Goal: Transaction & Acquisition: Purchase product/service

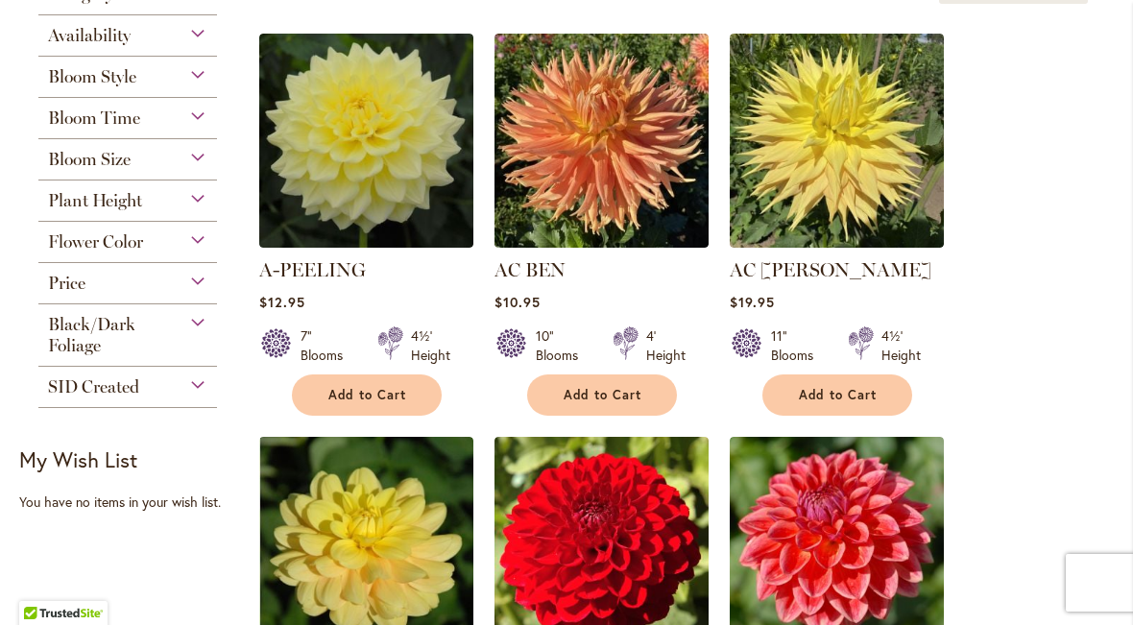
scroll to position [448, 0]
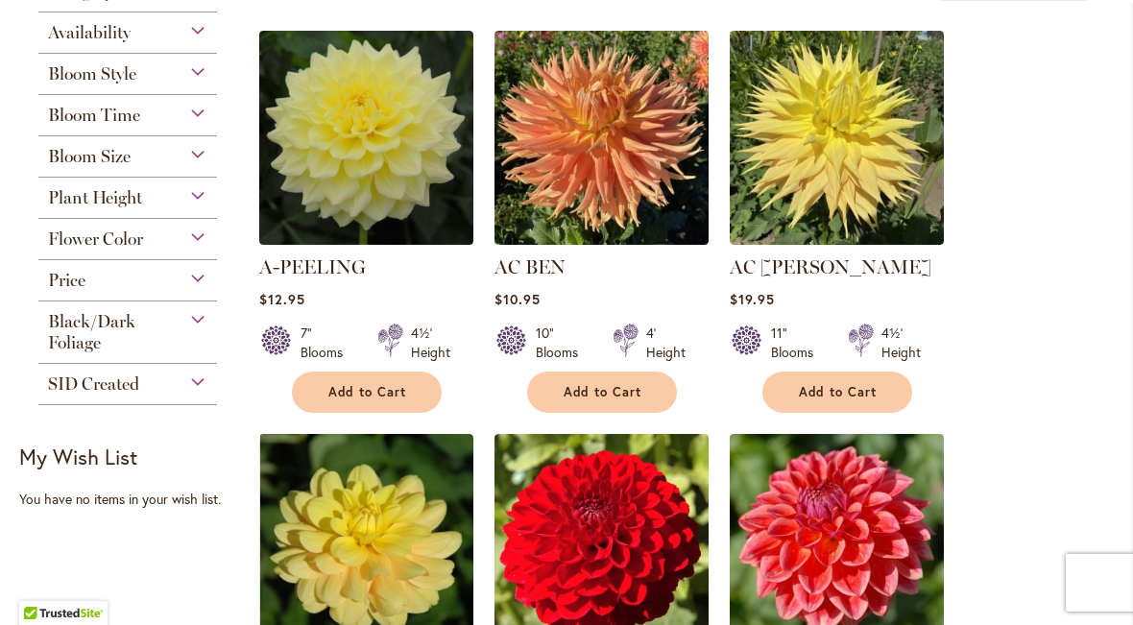
click at [191, 332] on div "Black/Dark Foliage" at bounding box center [127, 328] width 179 height 52
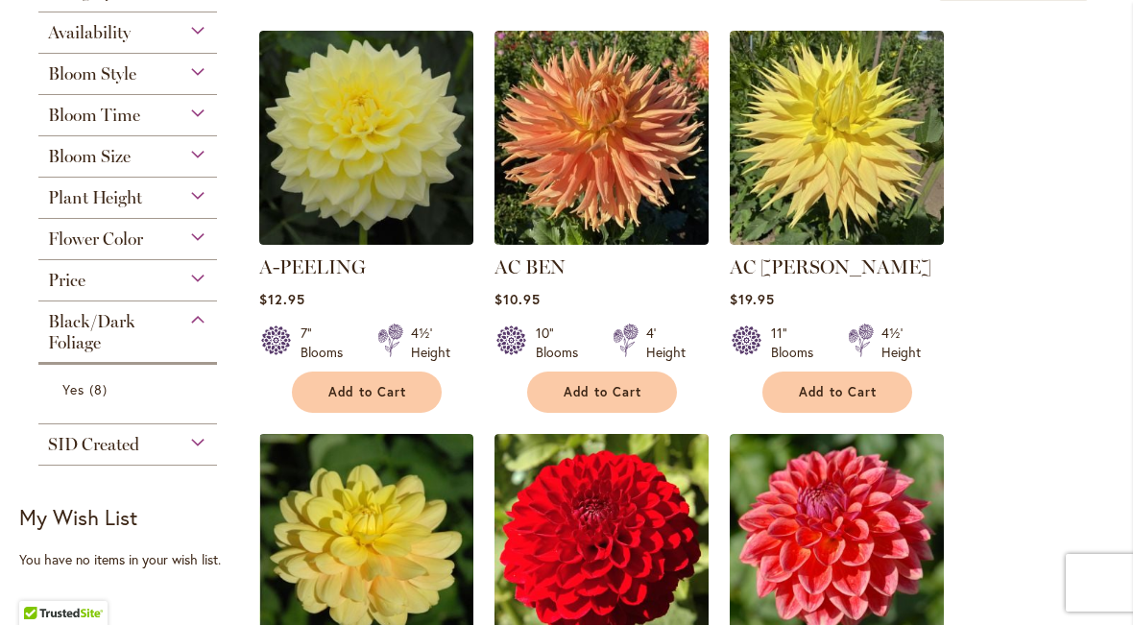
click at [104, 399] on span "8 items" at bounding box center [100, 389] width 23 height 20
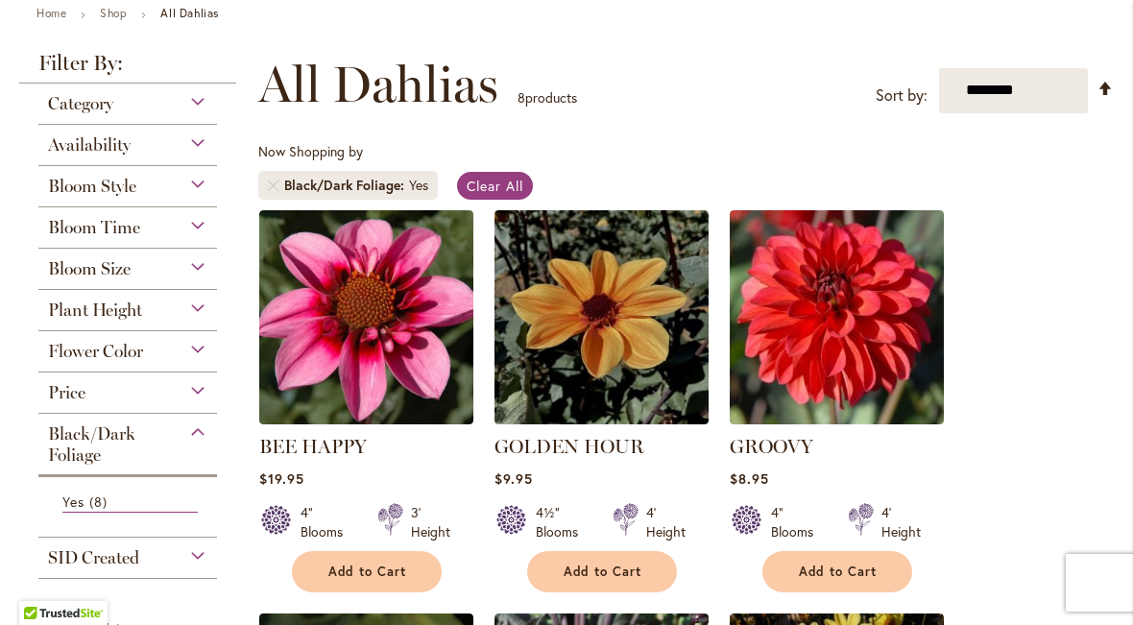
scroll to position [233, 0]
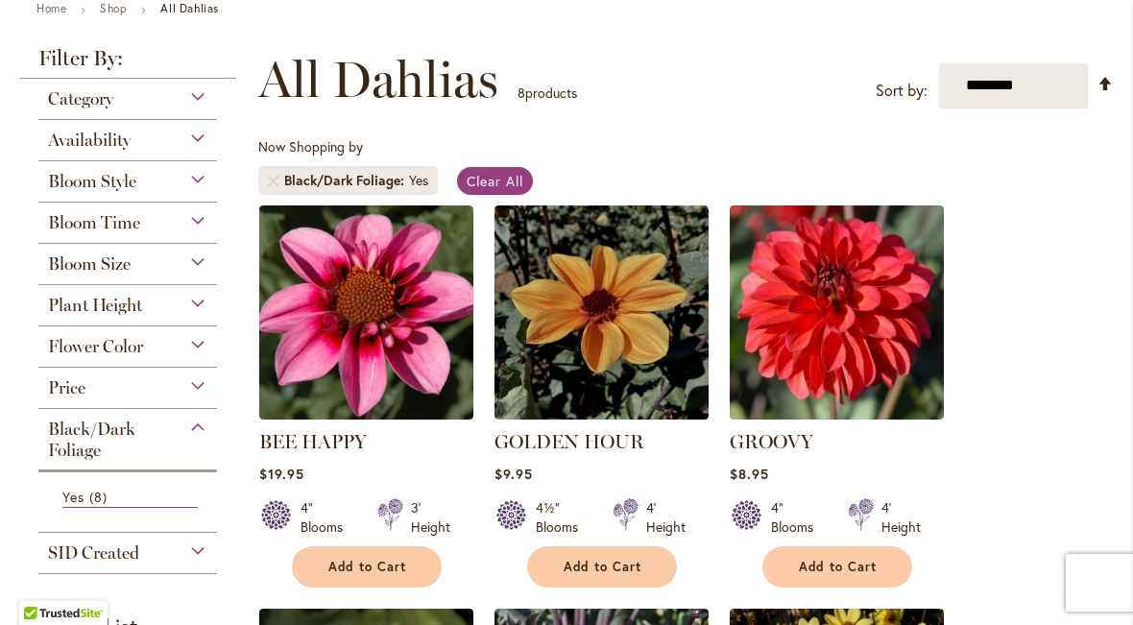
click at [203, 315] on div "Plant Height" at bounding box center [127, 300] width 179 height 31
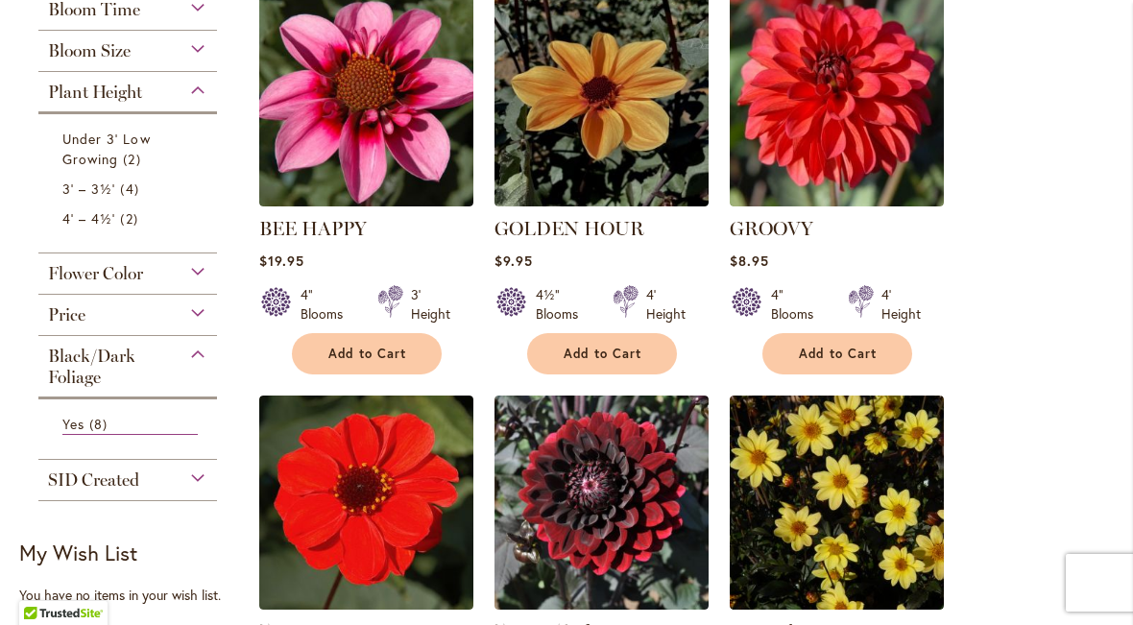
scroll to position [451, 0]
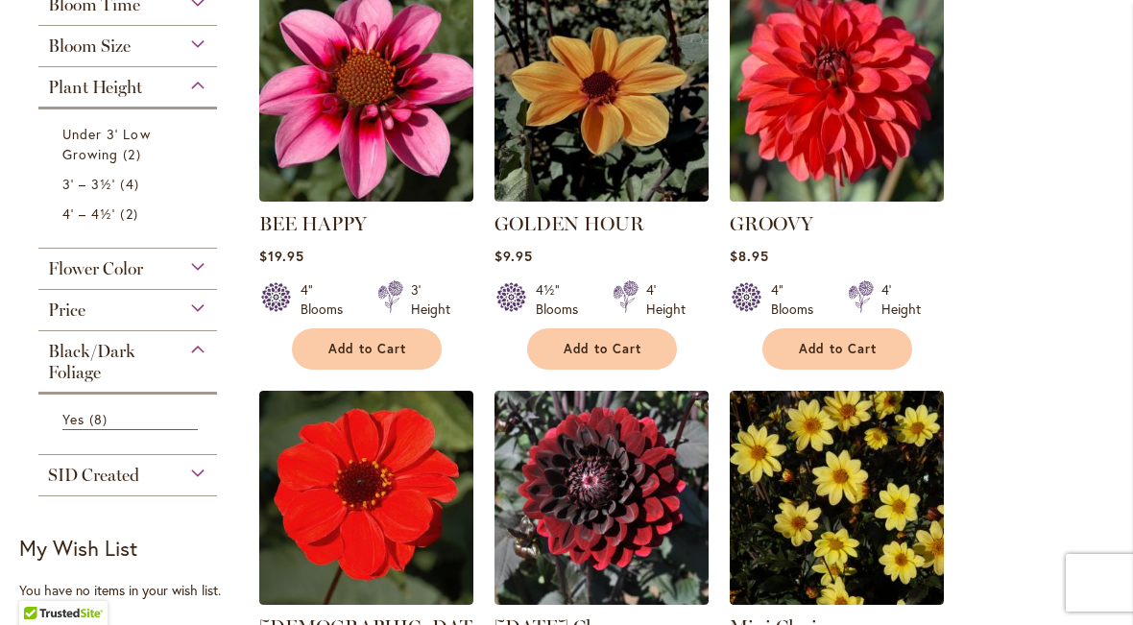
click at [180, 430] on link "Yes 8 items" at bounding box center [129, 419] width 135 height 21
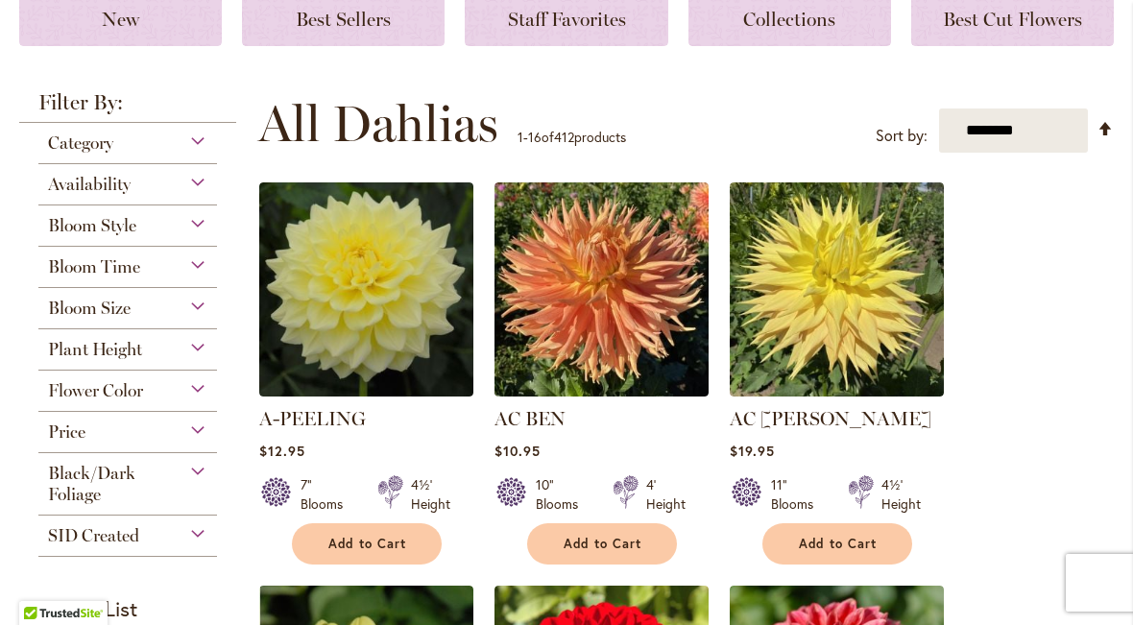
scroll to position [291, 0]
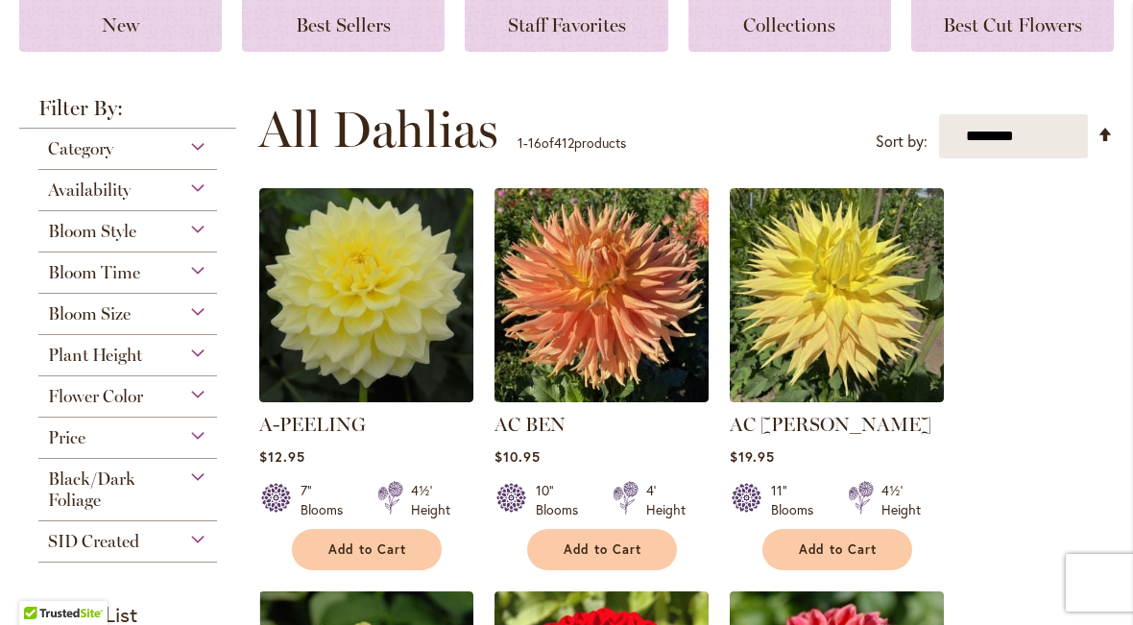
click at [230, 344] on div "Category Best Sellers 32 items New 5 items New & Exclusive 2 items 6 270 1" at bounding box center [127, 346] width 217 height 434
click at [203, 366] on div "Plant Height" at bounding box center [127, 350] width 179 height 31
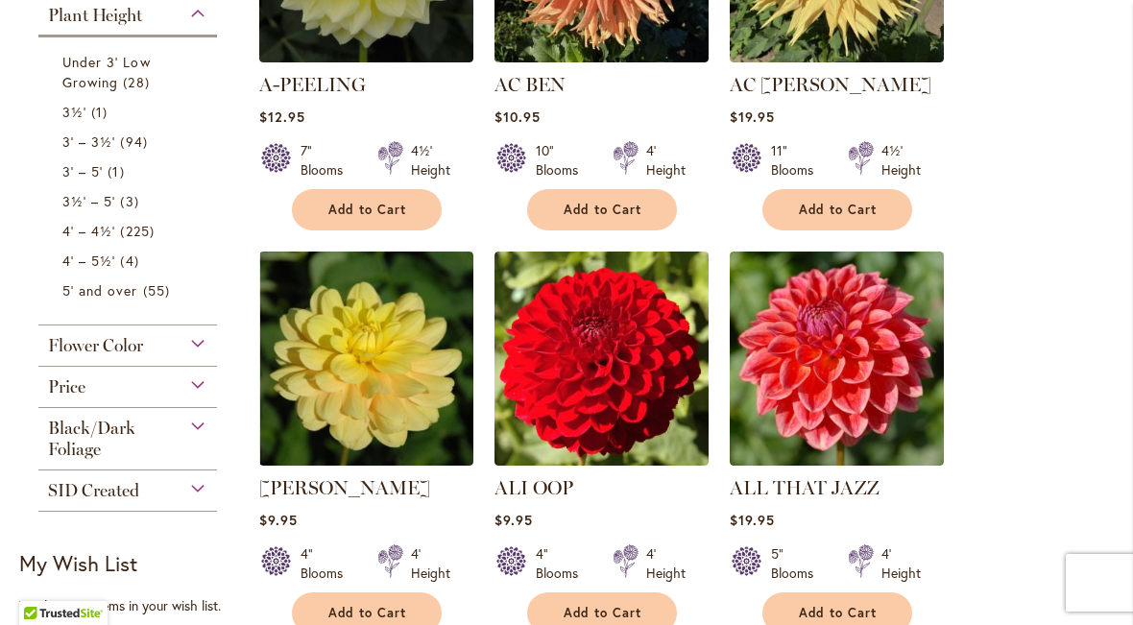
click at [84, 146] on span "3' – 3½'" at bounding box center [88, 142] width 53 height 18
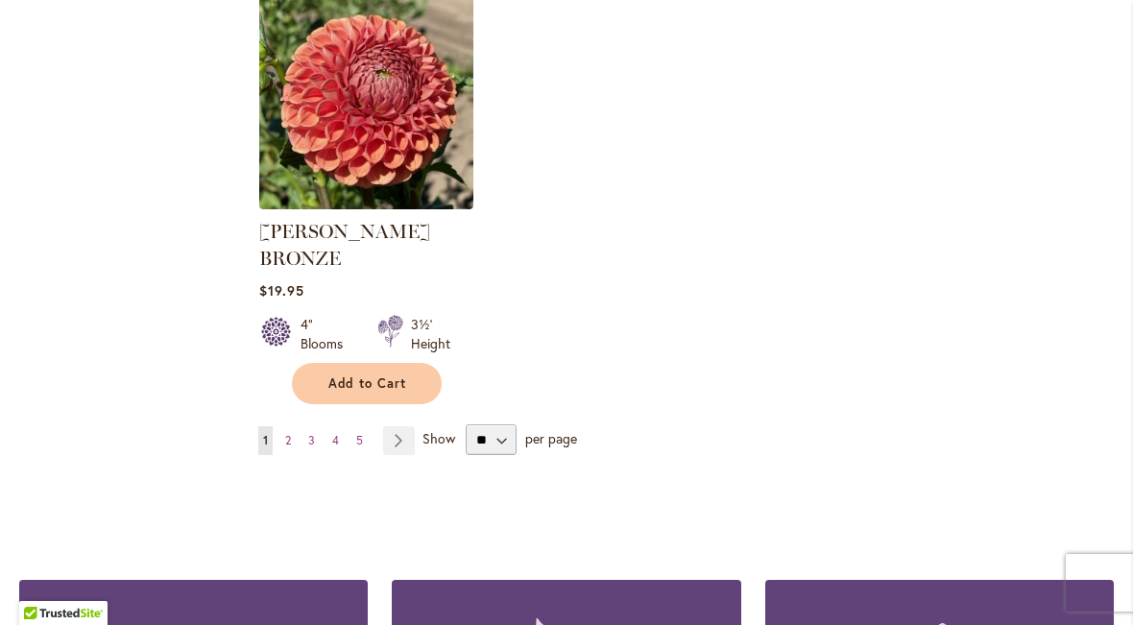
scroll to position [2558, 0]
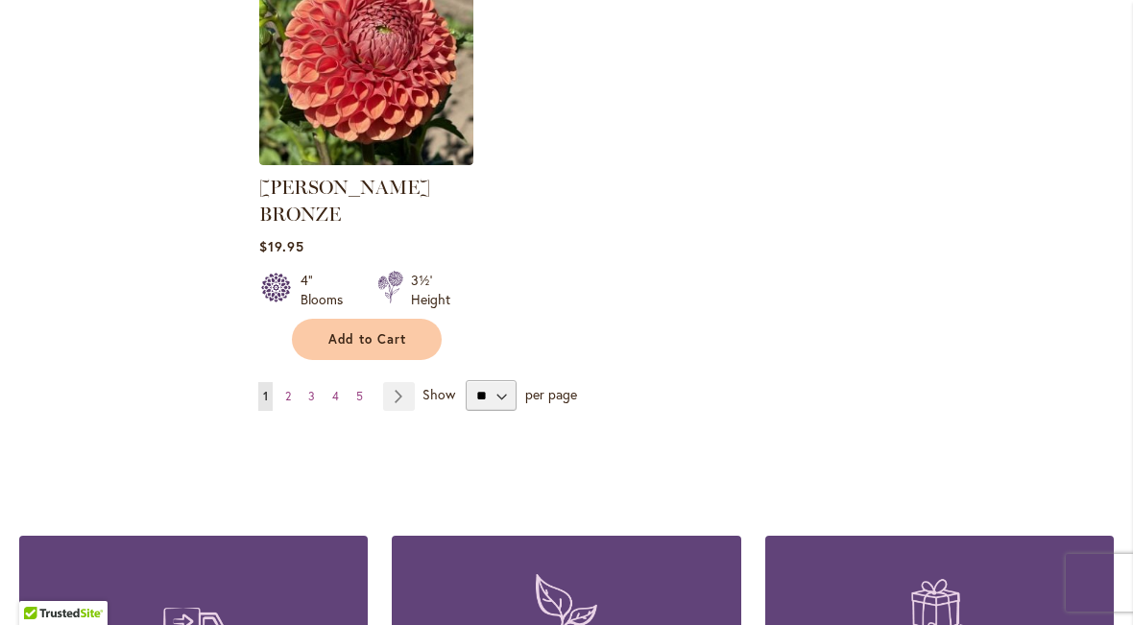
click at [391, 382] on link "Page Next" at bounding box center [399, 396] width 32 height 29
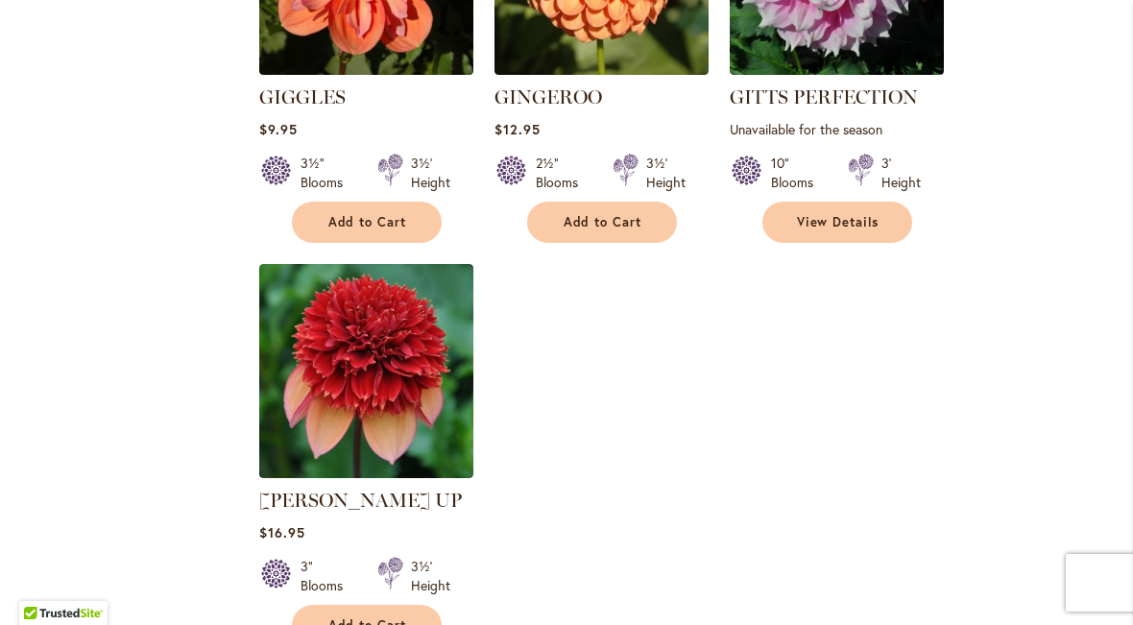
scroll to position [2319, 0]
